Goal: Navigation & Orientation: Find specific page/section

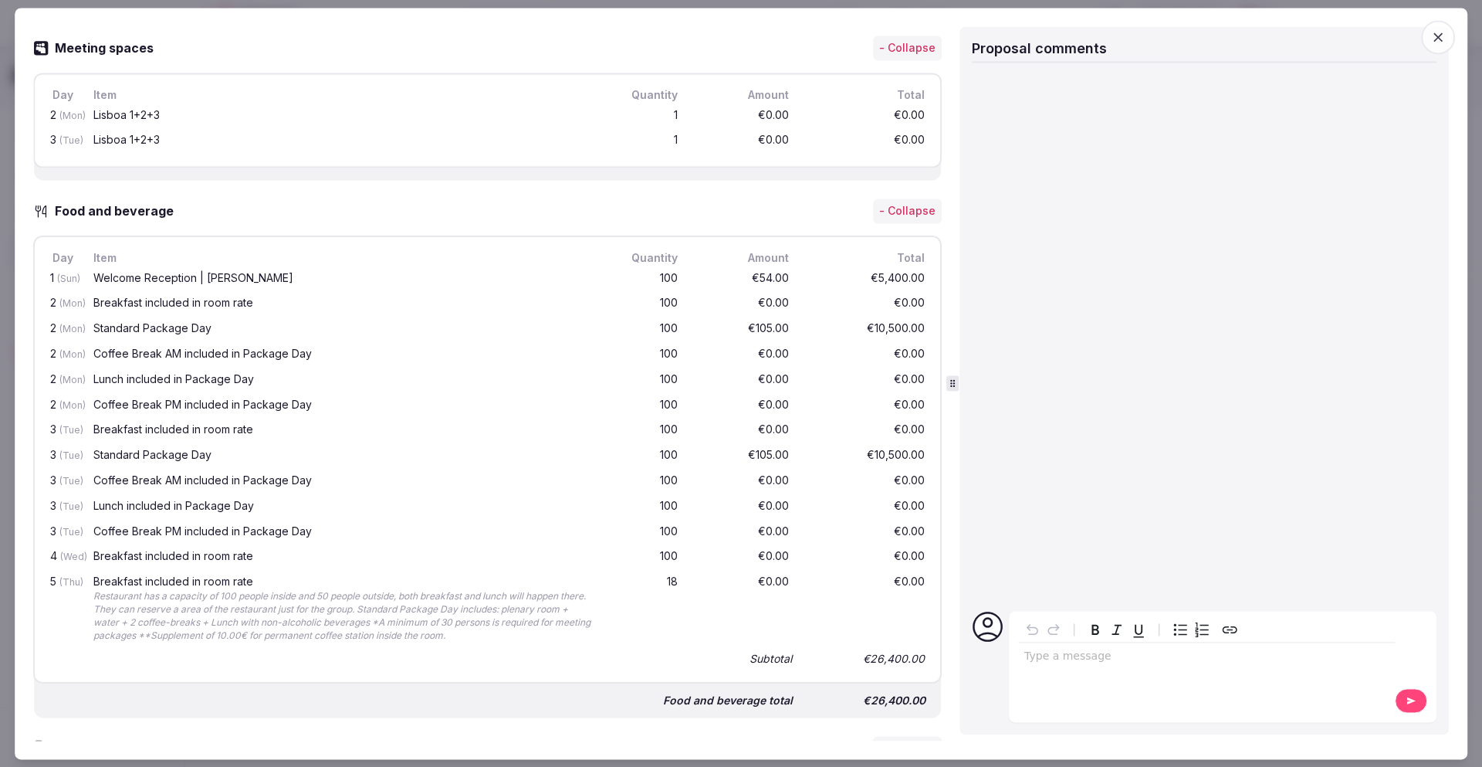
scroll to position [984, 0]
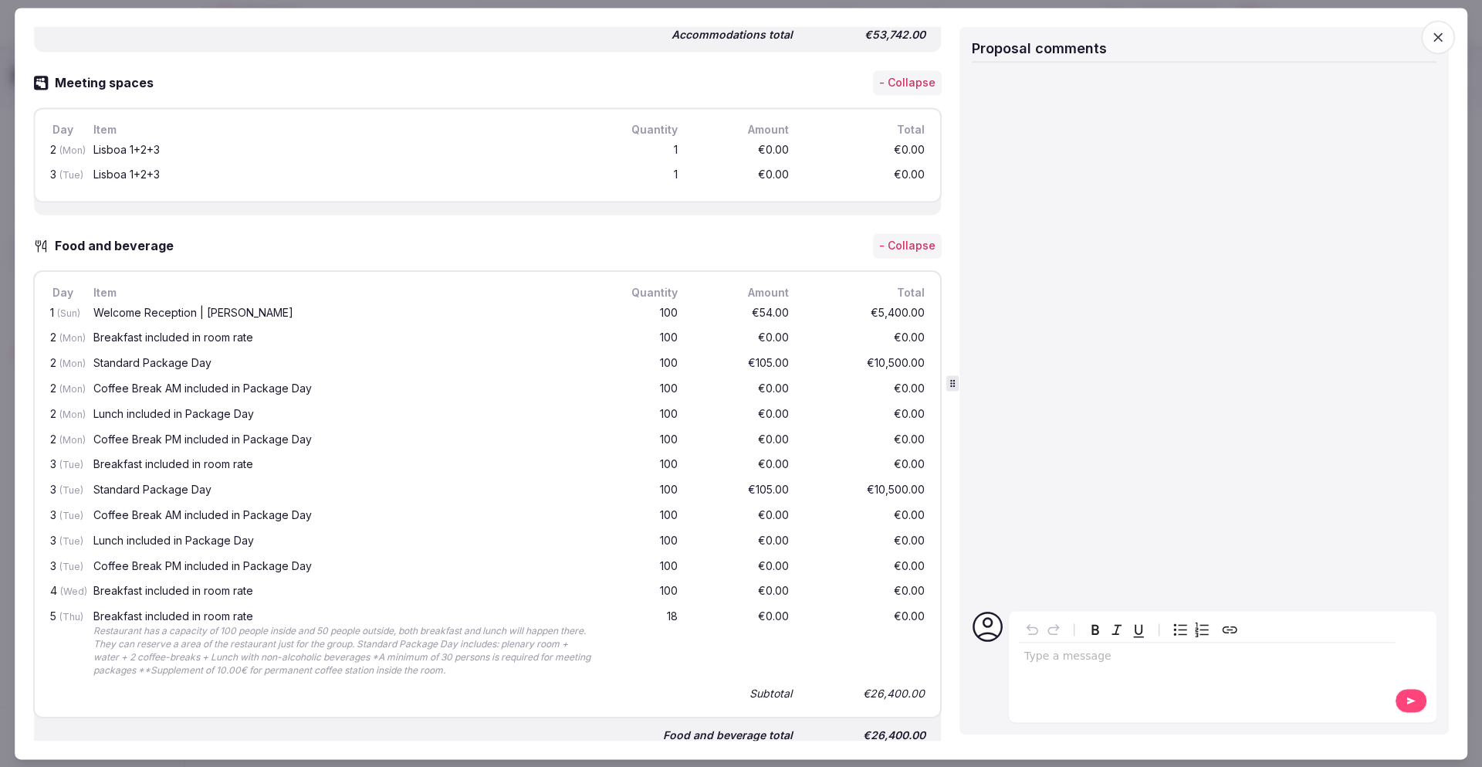
click at [1436, 32] on icon "button" at bounding box center [1438, 36] width 15 height 15
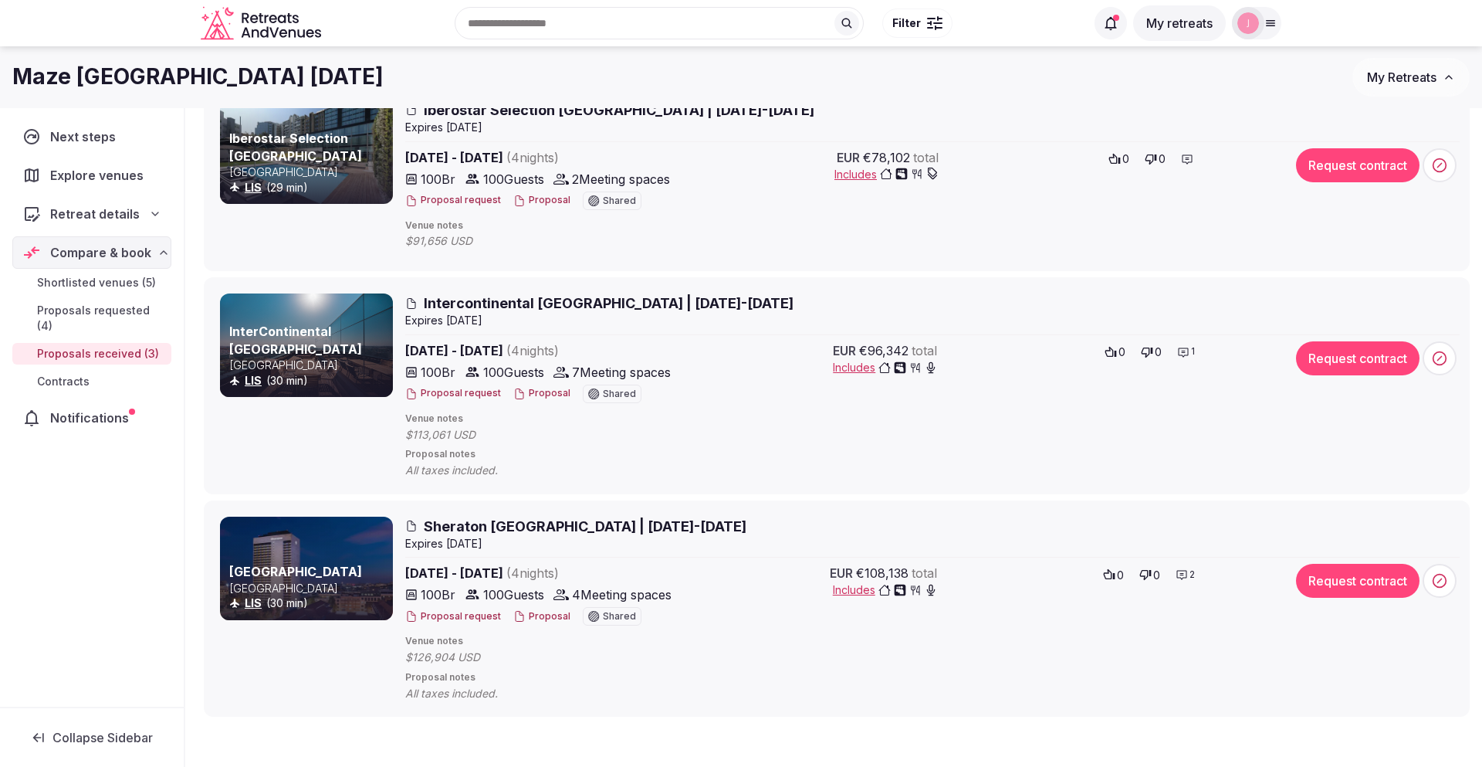
click at [111, 219] on span "Retreat details" at bounding box center [95, 214] width 90 height 19
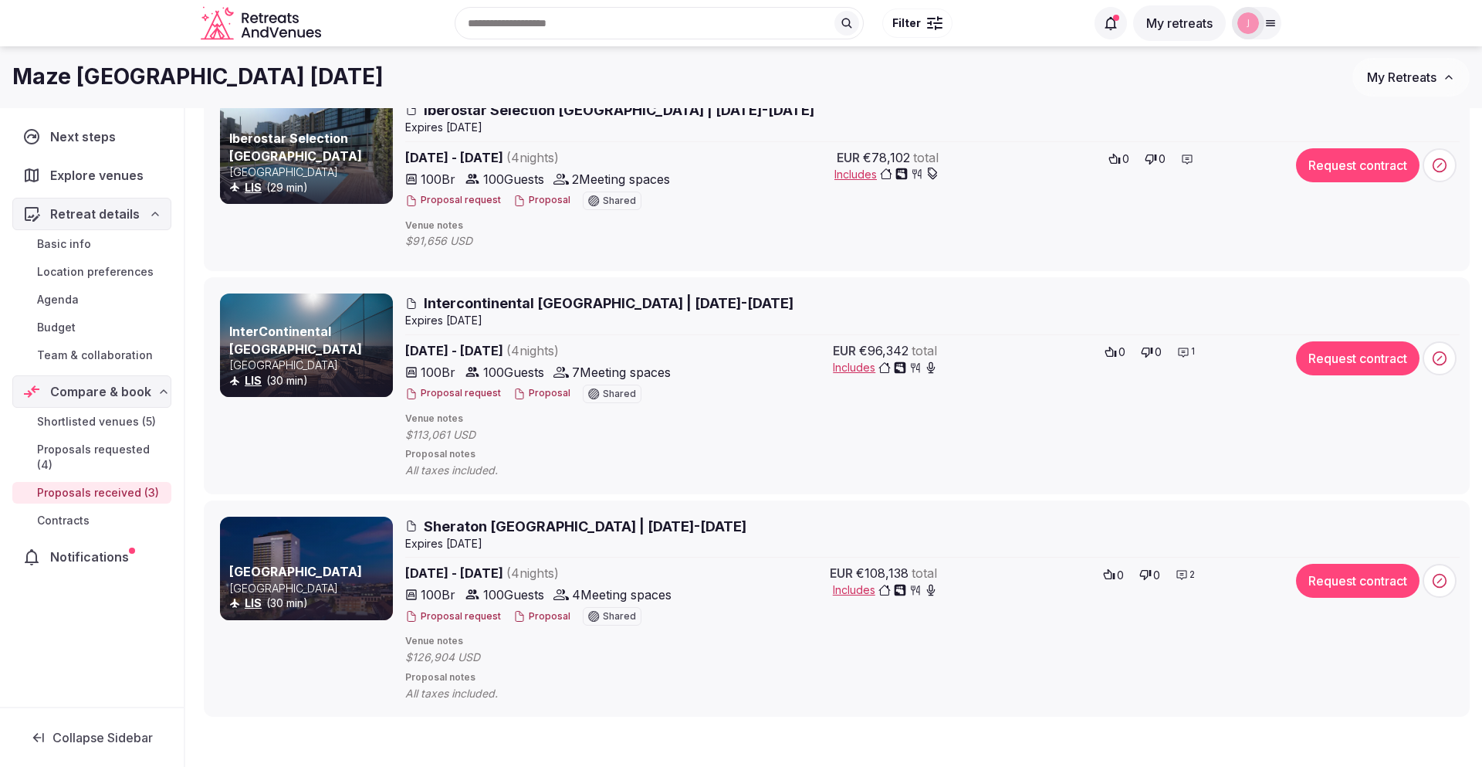
click at [116, 353] on span "Team & collaboration" at bounding box center [95, 354] width 116 height 15
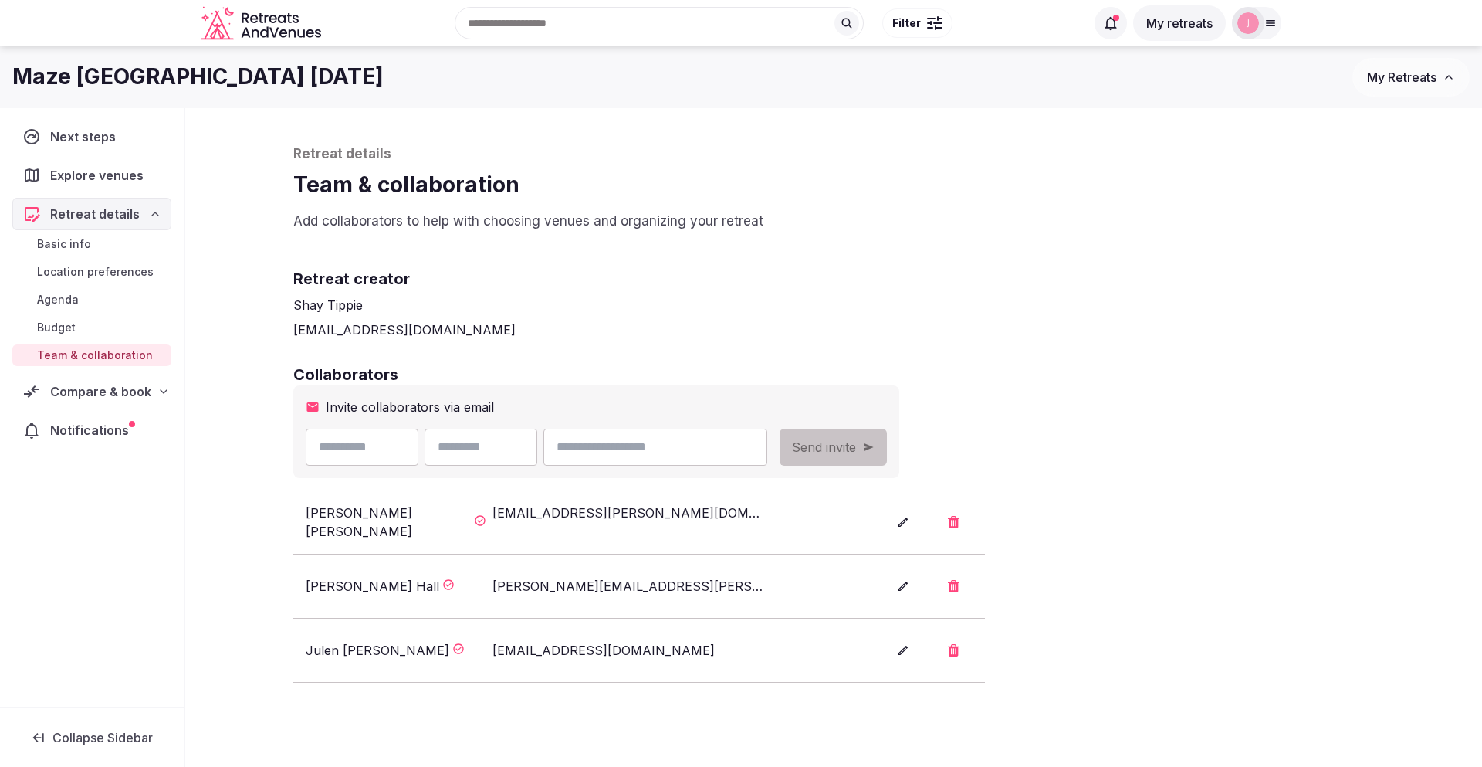
click at [124, 386] on span "Compare & book" at bounding box center [100, 391] width 101 height 19
click at [98, 327] on link "Budget" at bounding box center [91, 328] width 159 height 22
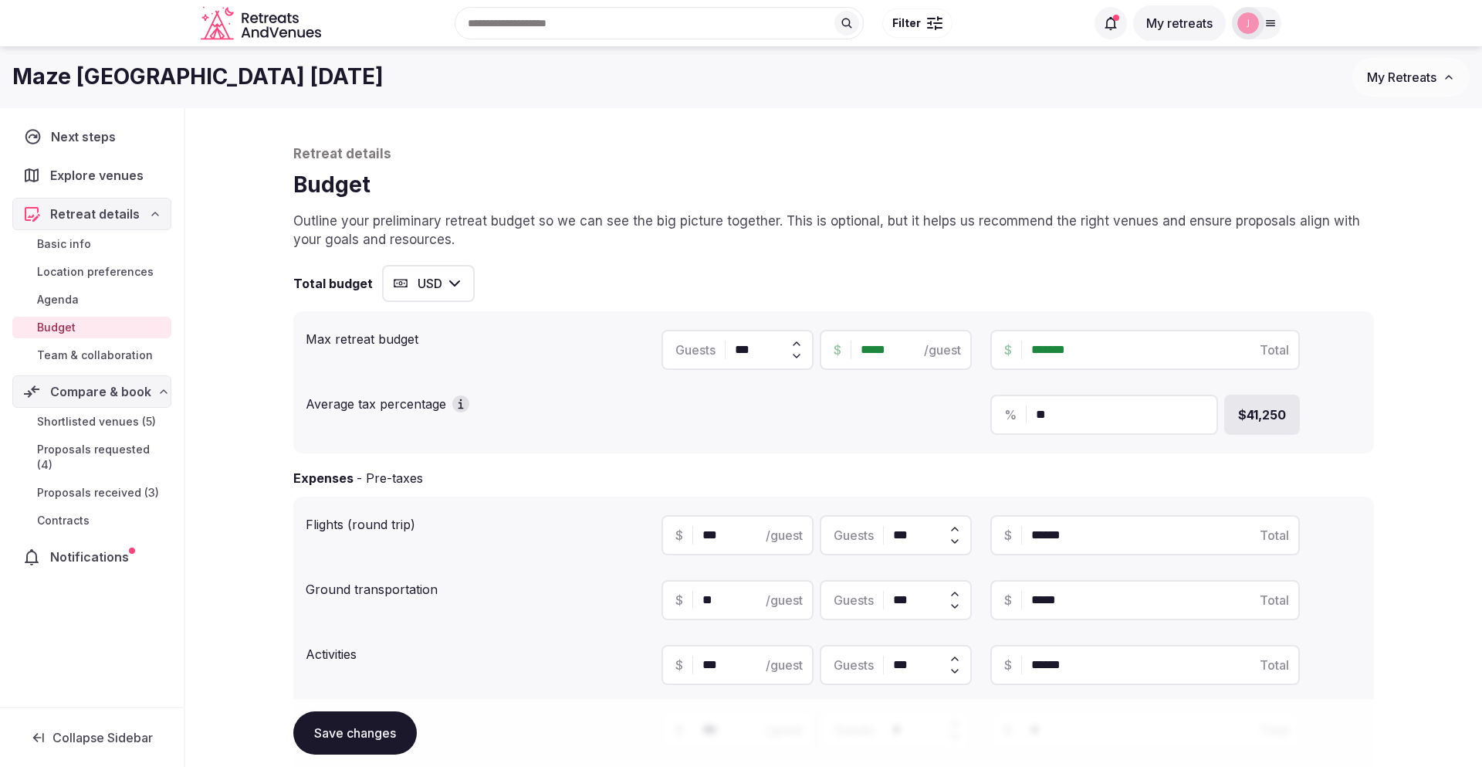
click at [90, 133] on span "Next steps" at bounding box center [86, 136] width 70 height 19
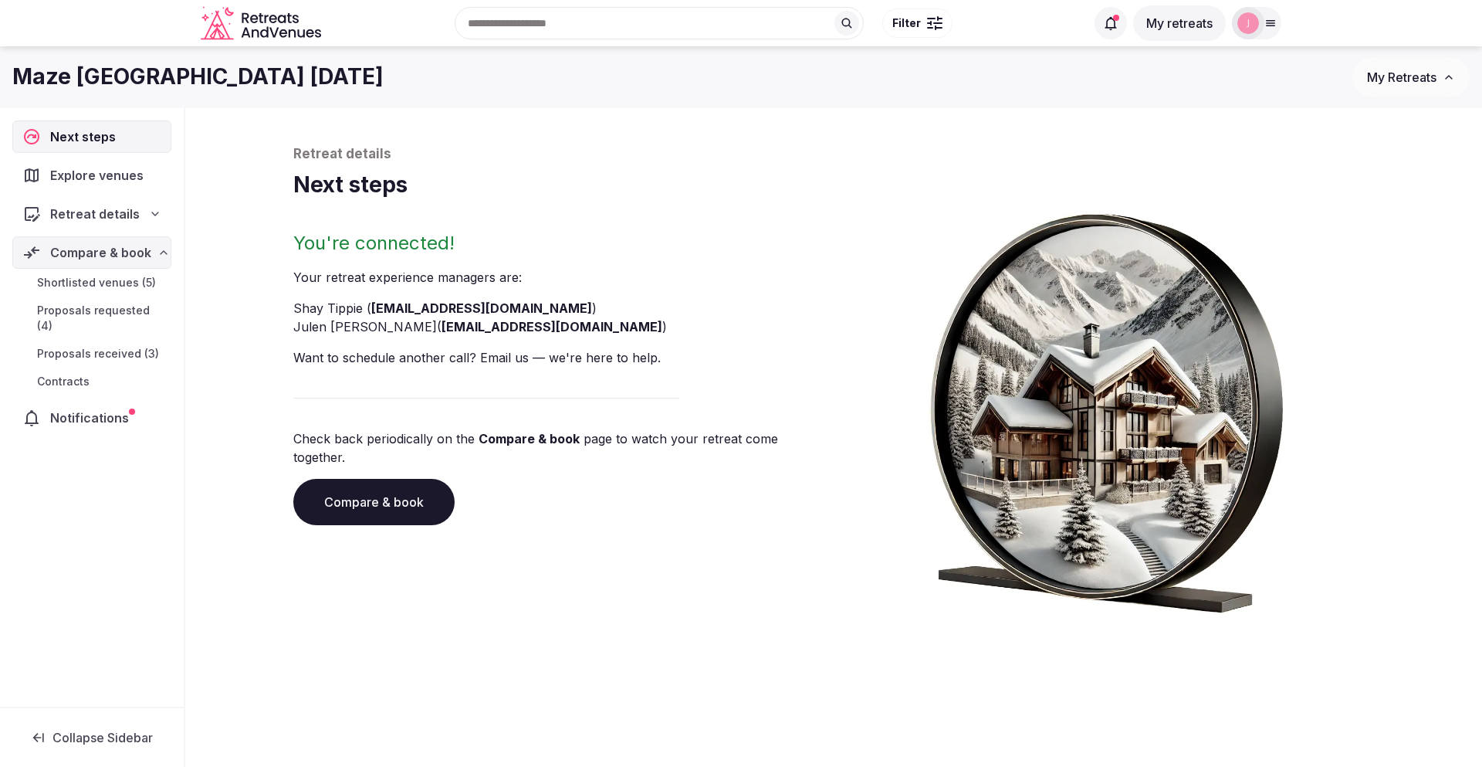
click at [111, 346] on span "Proposals received (3)" at bounding box center [98, 353] width 122 height 15
